Goal: Task Accomplishment & Management: Complete application form

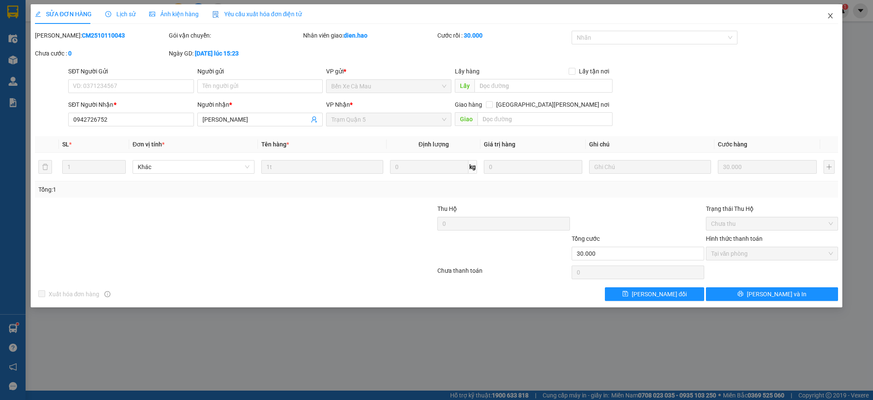
click at [833, 16] on icon "close" at bounding box center [830, 15] width 7 height 7
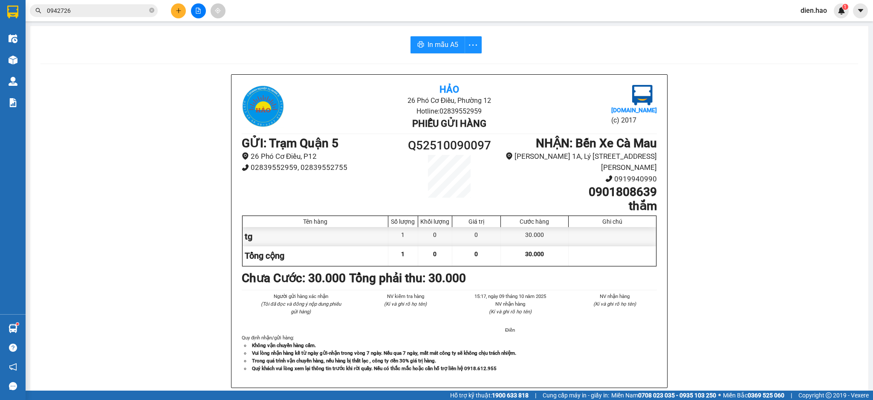
drag, startPoint x: 129, startPoint y: 16, endPoint x: 137, endPoint y: 12, distance: 9.5
click at [130, 15] on span "0942726" at bounding box center [94, 10] width 128 height 13
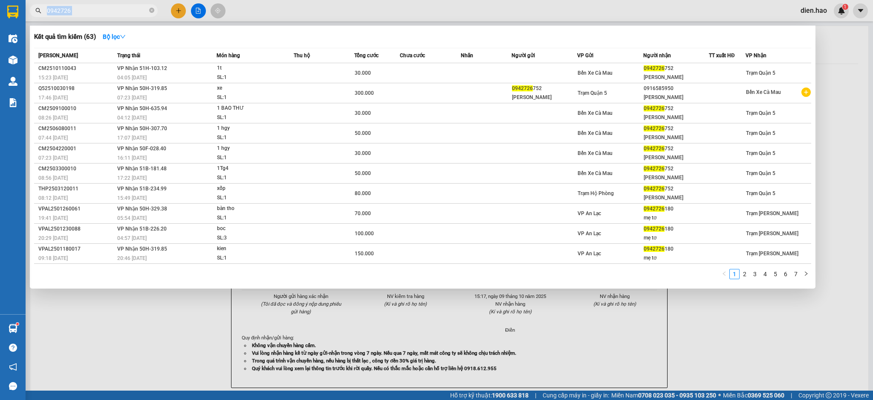
click at [148, 11] on span "0942726" at bounding box center [94, 10] width 128 height 13
click at [152, 12] on icon "close-circle" at bounding box center [151, 10] width 5 height 5
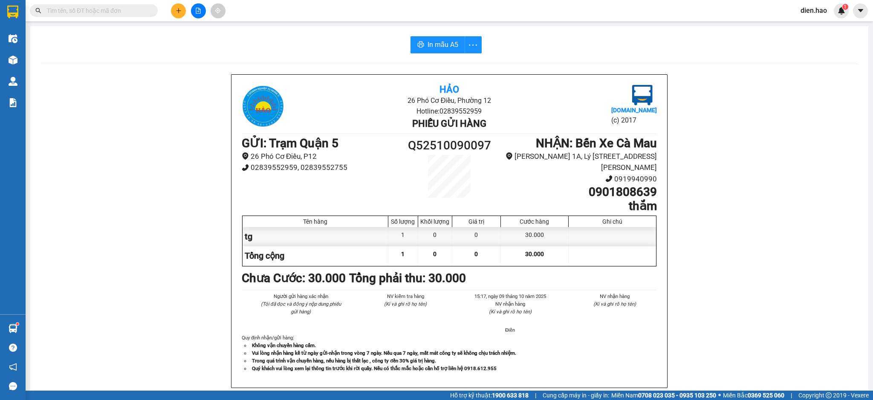
click at [139, 12] on input "text" at bounding box center [97, 10] width 101 height 9
type input "y"
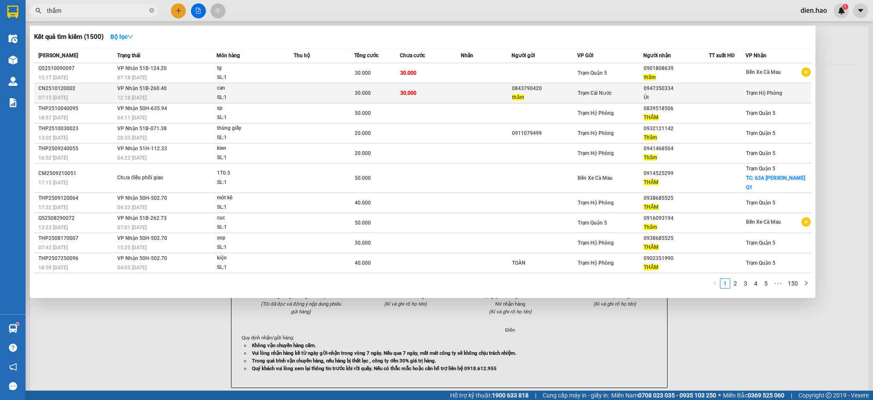
type input "thắm"
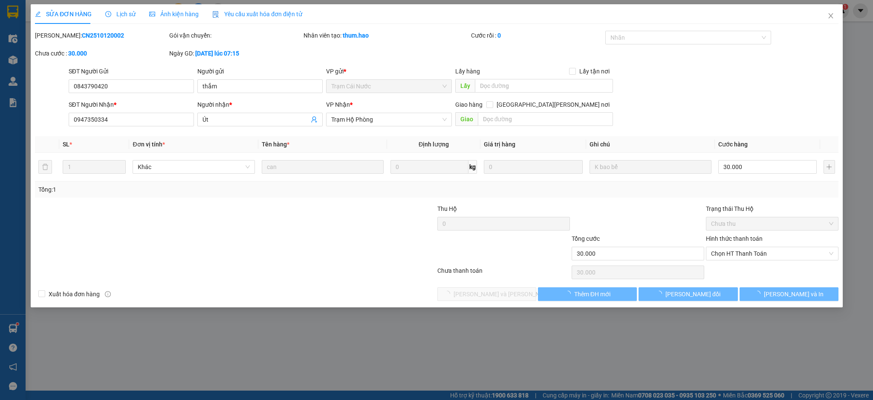
type input "0843790420"
type input "thắm"
type input "0947350334"
type input "Út"
type input "30.000"
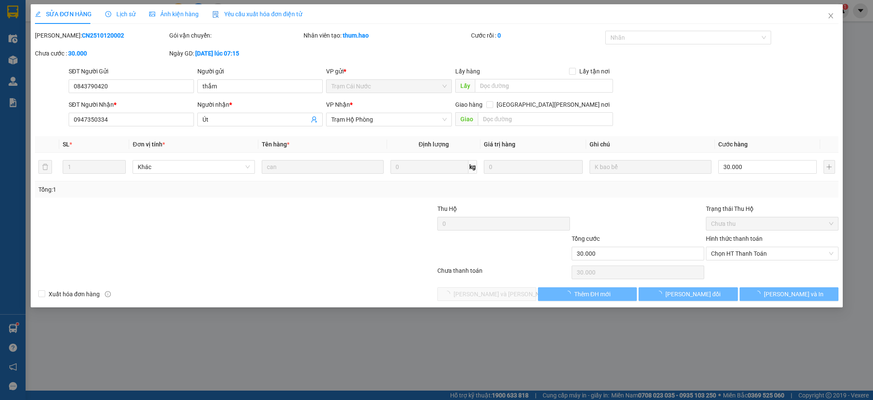
type input "30.000"
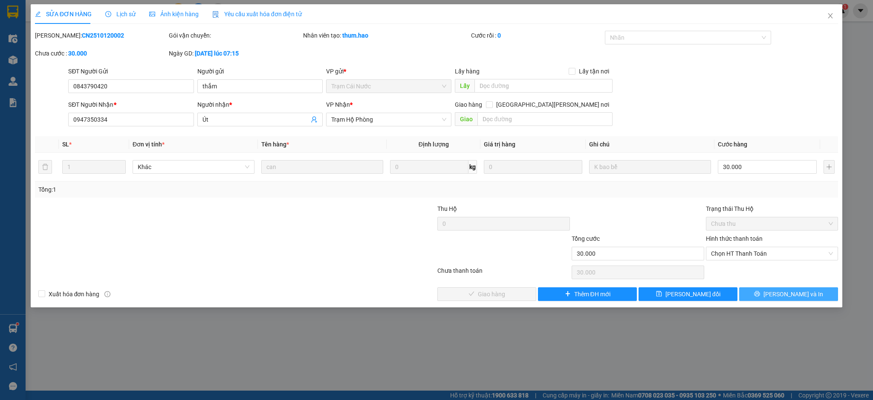
click at [767, 293] on button "[PERSON_NAME] và In" at bounding box center [789, 294] width 99 height 14
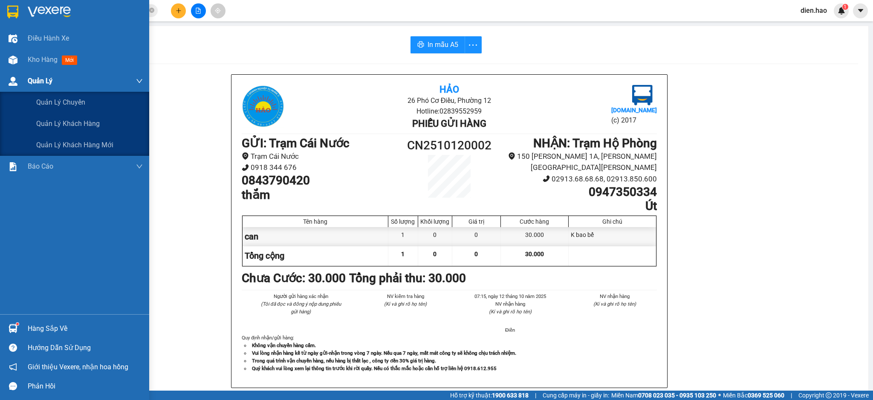
drag, startPoint x: 50, startPoint y: 73, endPoint x: 76, endPoint y: 93, distance: 32.8
click at [51, 73] on div "Quản Lý" at bounding box center [85, 80] width 115 height 21
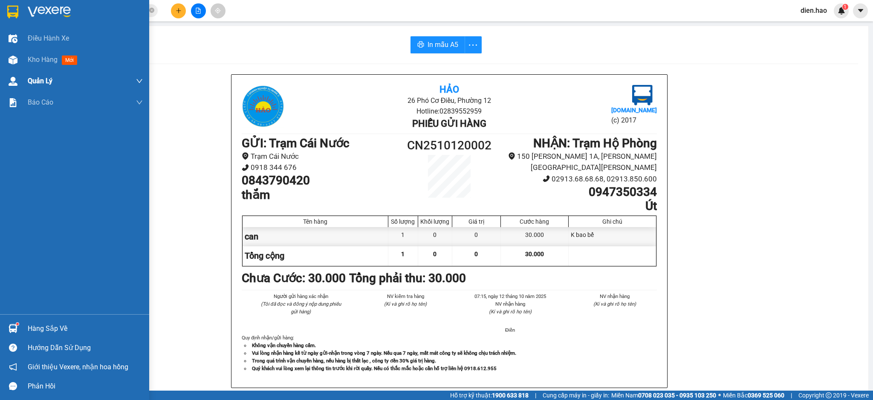
drag, startPoint x: 43, startPoint y: 69, endPoint x: 47, endPoint y: 74, distance: 6.7
click at [43, 71] on div "Điều [PERSON_NAME] xe Kho hàng mới [PERSON_NAME] [PERSON_NAME] [PERSON_NAME] lý…" at bounding box center [74, 171] width 149 height 286
click at [40, 59] on span "Kho hàng" at bounding box center [43, 59] width 30 height 8
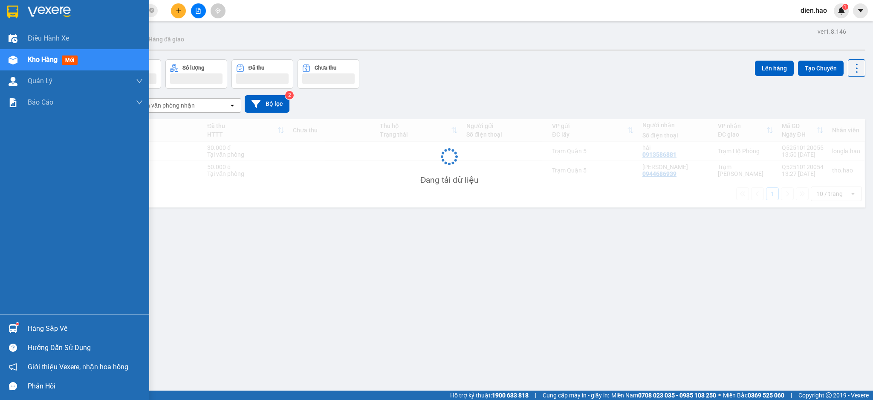
drag, startPoint x: 41, startPoint y: 59, endPoint x: 90, endPoint y: 59, distance: 49.5
click at [53, 59] on span "Kho hàng" at bounding box center [43, 59] width 30 height 8
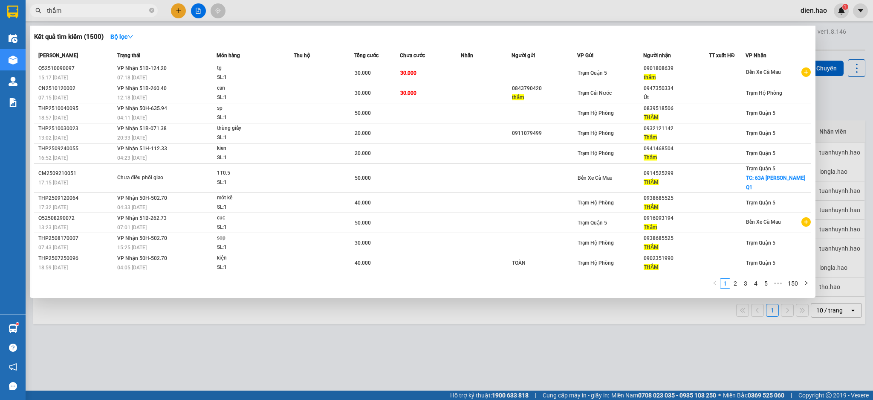
click at [106, 10] on input "thắm" at bounding box center [97, 10] width 101 height 9
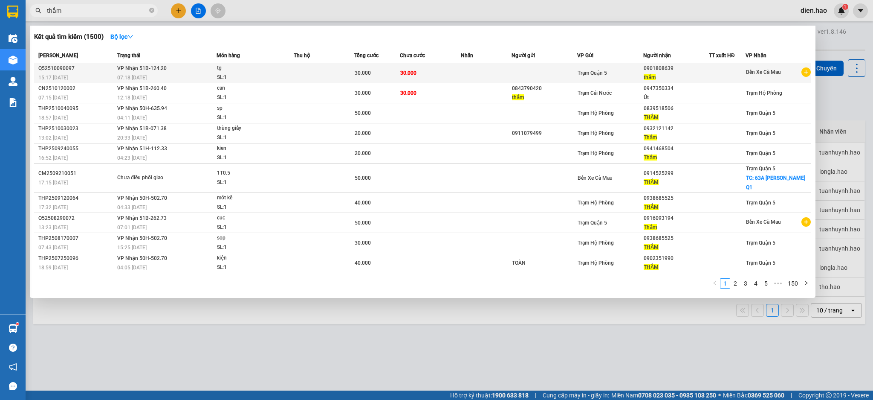
click at [381, 67] on td "30.000" at bounding box center [377, 73] width 46 height 20
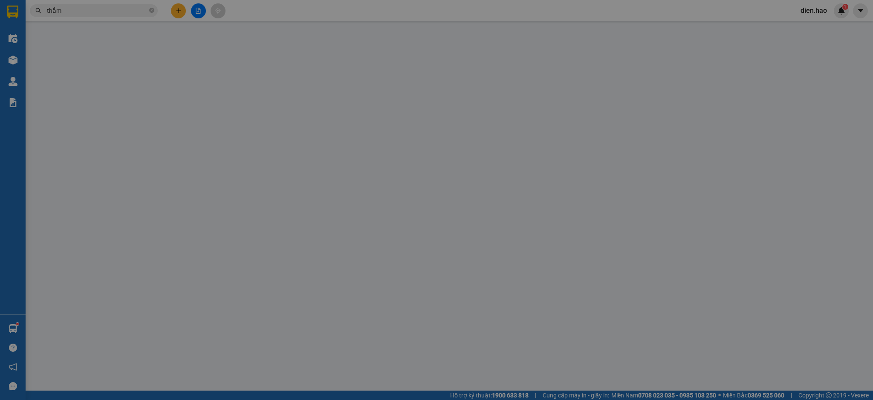
type input "0901808639"
type input "thắm"
type input "30.000"
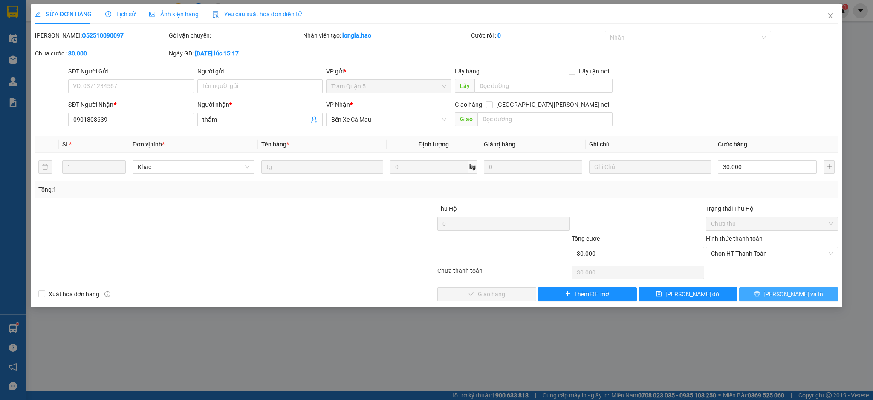
click at [797, 290] on span "[PERSON_NAME] và In" at bounding box center [794, 293] width 60 height 9
